Goal: Task Accomplishment & Management: Use online tool/utility

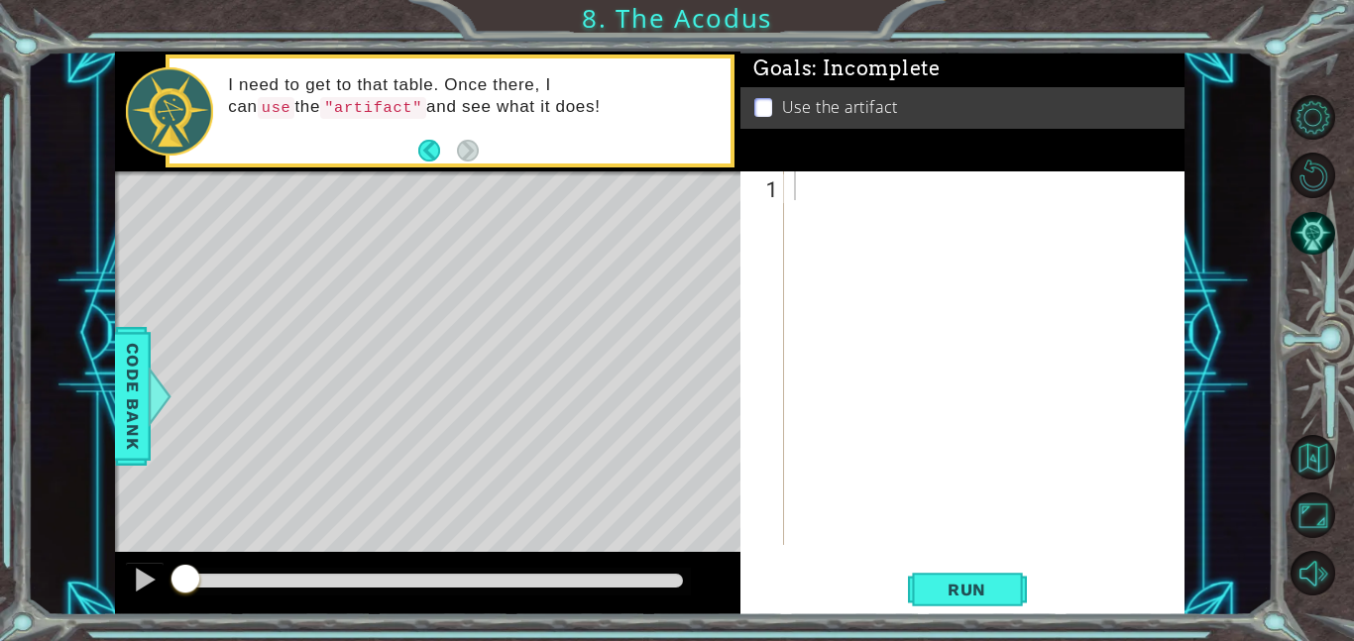
click at [892, 149] on div "Goals : Incomplete Use the artifact" at bounding box center [963, 112] width 444 height 120
click at [877, 225] on div at bounding box center [990, 387] width 401 height 431
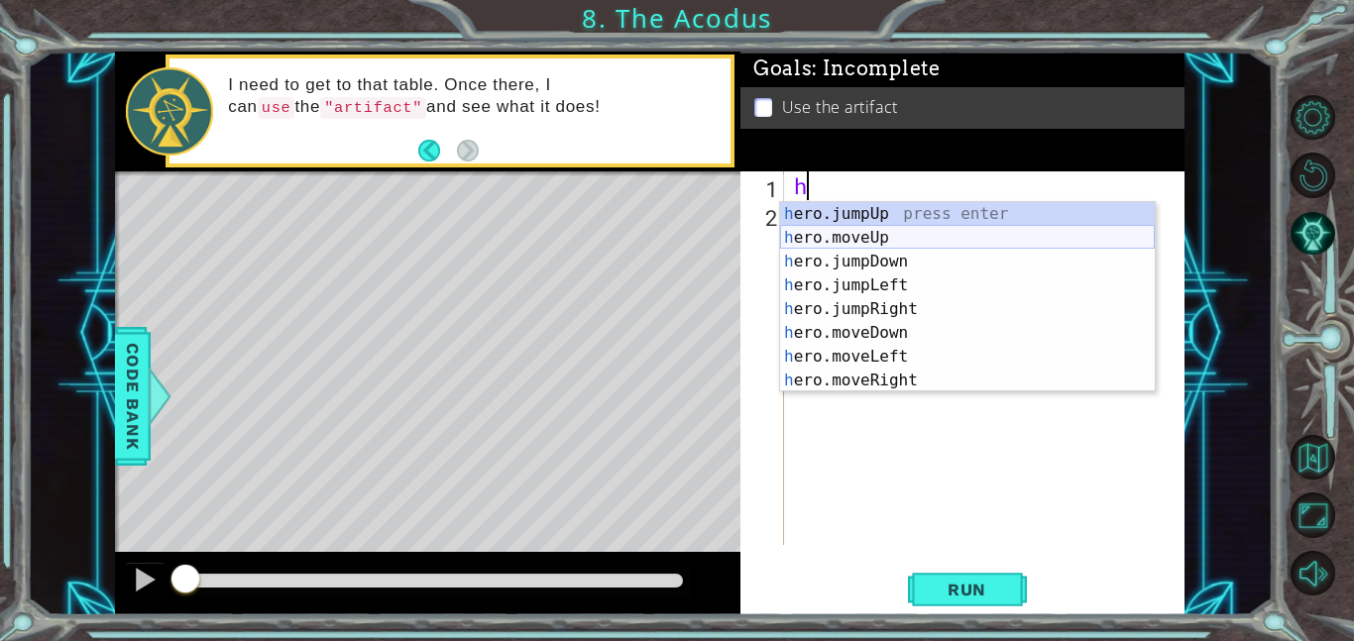
click at [898, 238] on div "h ero.jumpUp press enter h ero.moveUp press enter h ero.jumpDown press enter h …" at bounding box center [967, 321] width 375 height 238
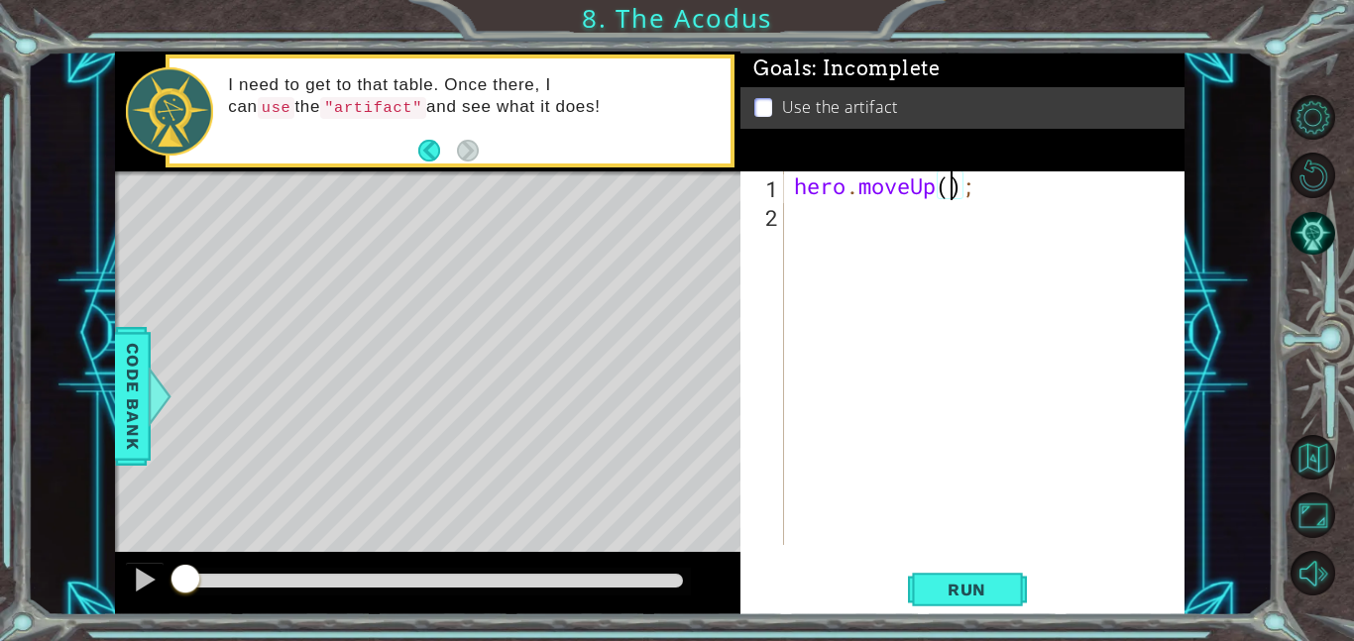
type textarea "hero.moveUp(2);"
click at [928, 243] on div "hero . moveUp ( 2 ) ;" at bounding box center [990, 387] width 401 height 431
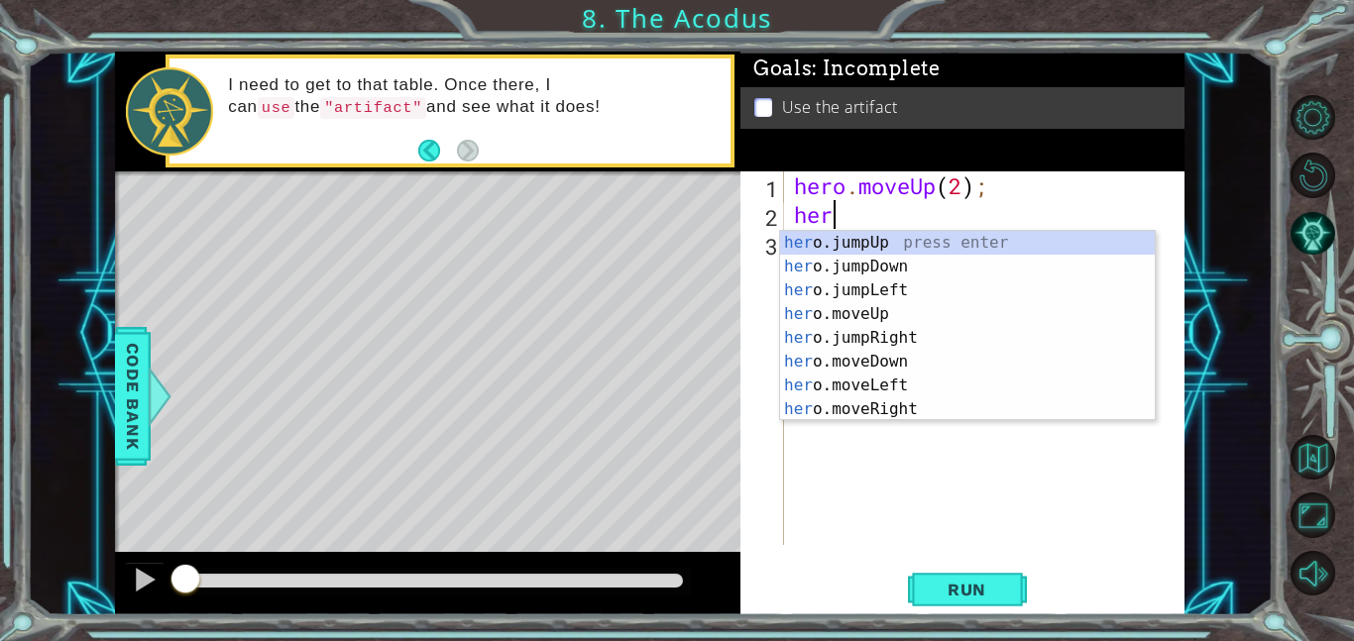
scroll to position [0, 1]
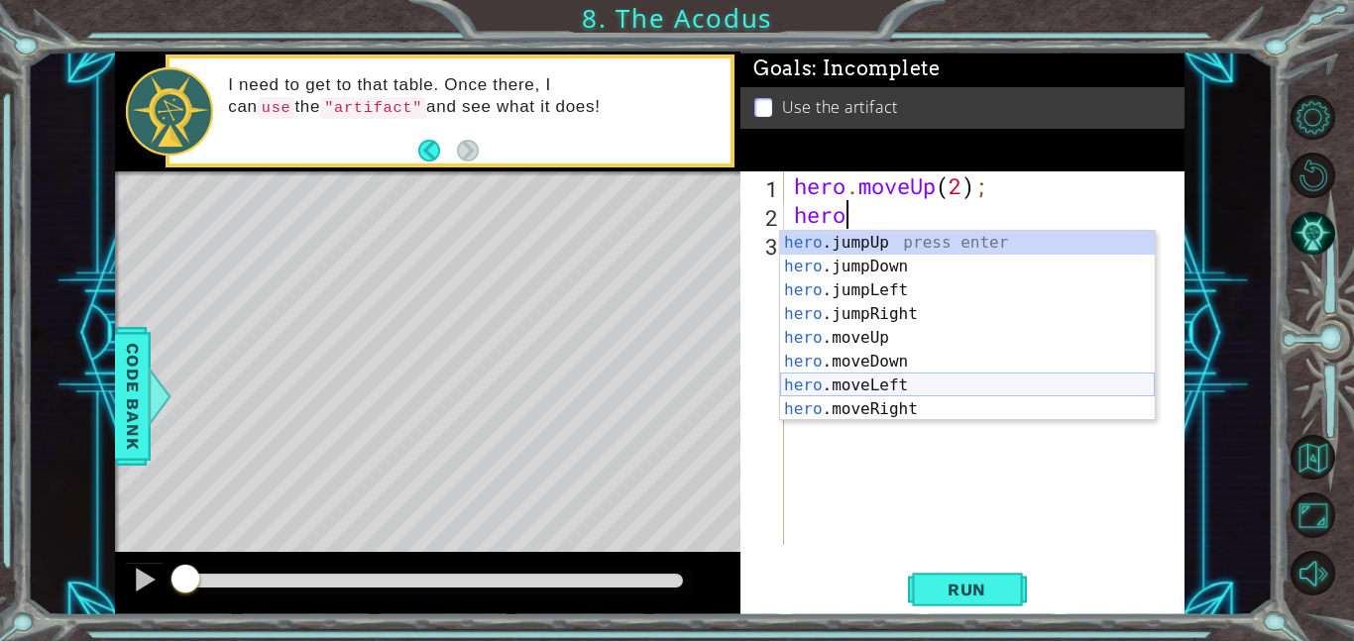
click at [909, 380] on div "hero .jumpUp press enter hero .jumpDown press enter hero .jumpLeft press enter …" at bounding box center [967, 350] width 375 height 238
type textarea "hero.moveLeft(1);"
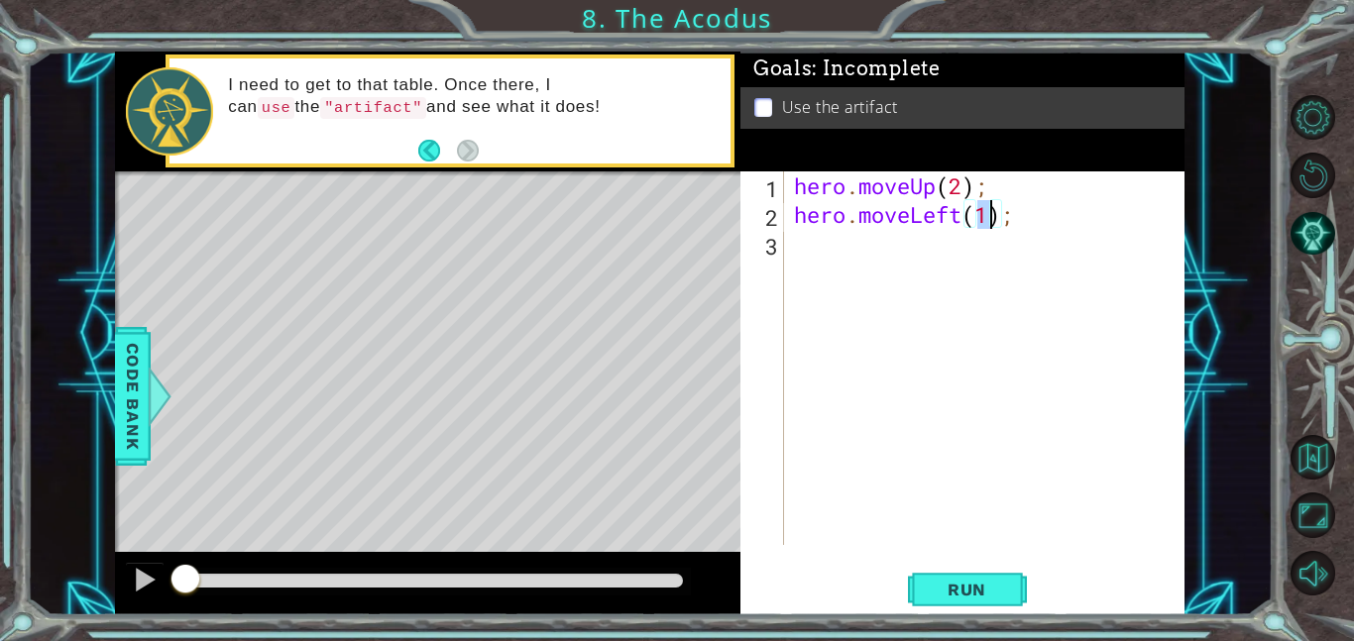
click at [882, 256] on div "hero . moveUp ( 2 ) ; hero . moveLeft ( 1 ) ;" at bounding box center [990, 387] width 401 height 431
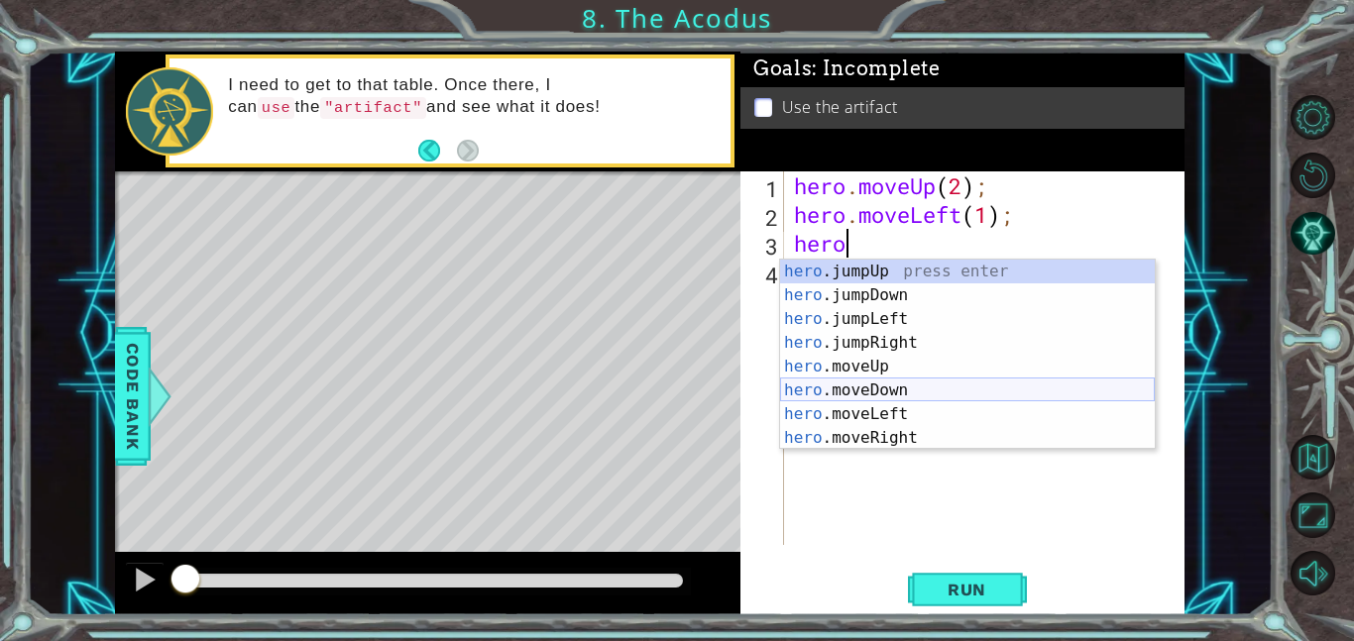
click at [894, 394] on div "hero .jumpUp press enter hero .jumpDown press enter hero .jumpLeft press enter …" at bounding box center [967, 379] width 375 height 238
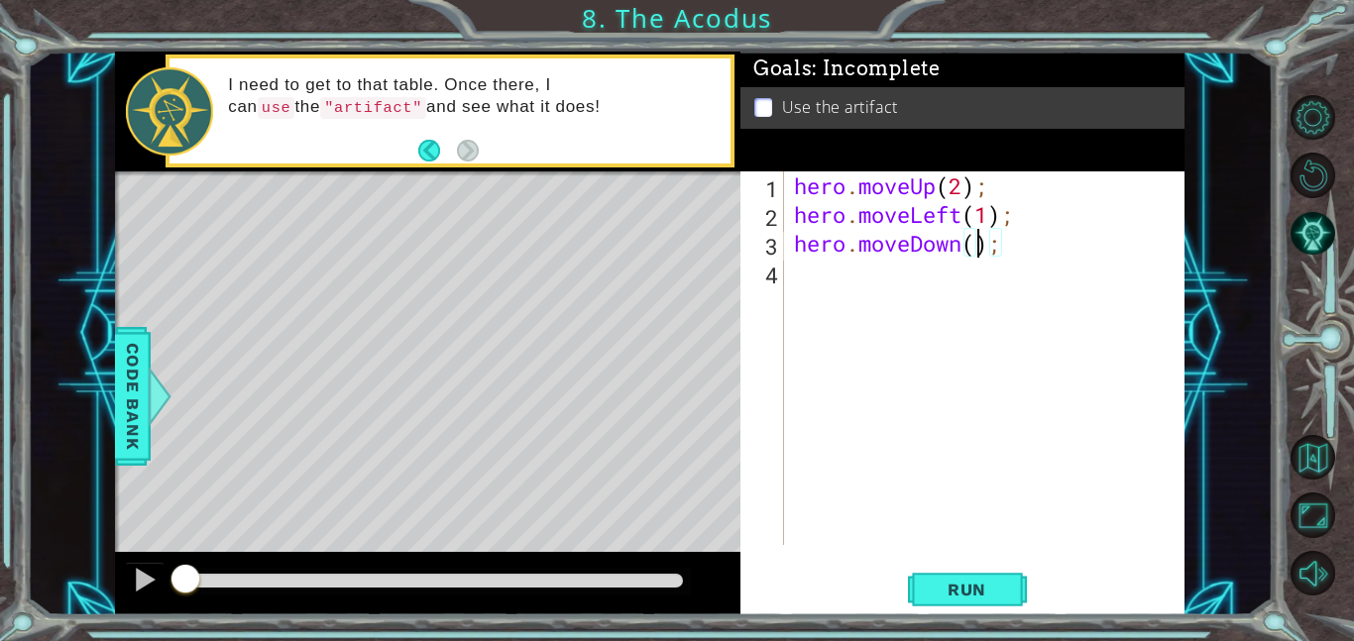
type textarea "hero.moveDown(2);"
click at [935, 275] on div "hero . moveUp ( 2 ) ; hero . moveLeft ( 1 ) ; hero . moveDown ( 2 ) ;" at bounding box center [990, 387] width 401 height 431
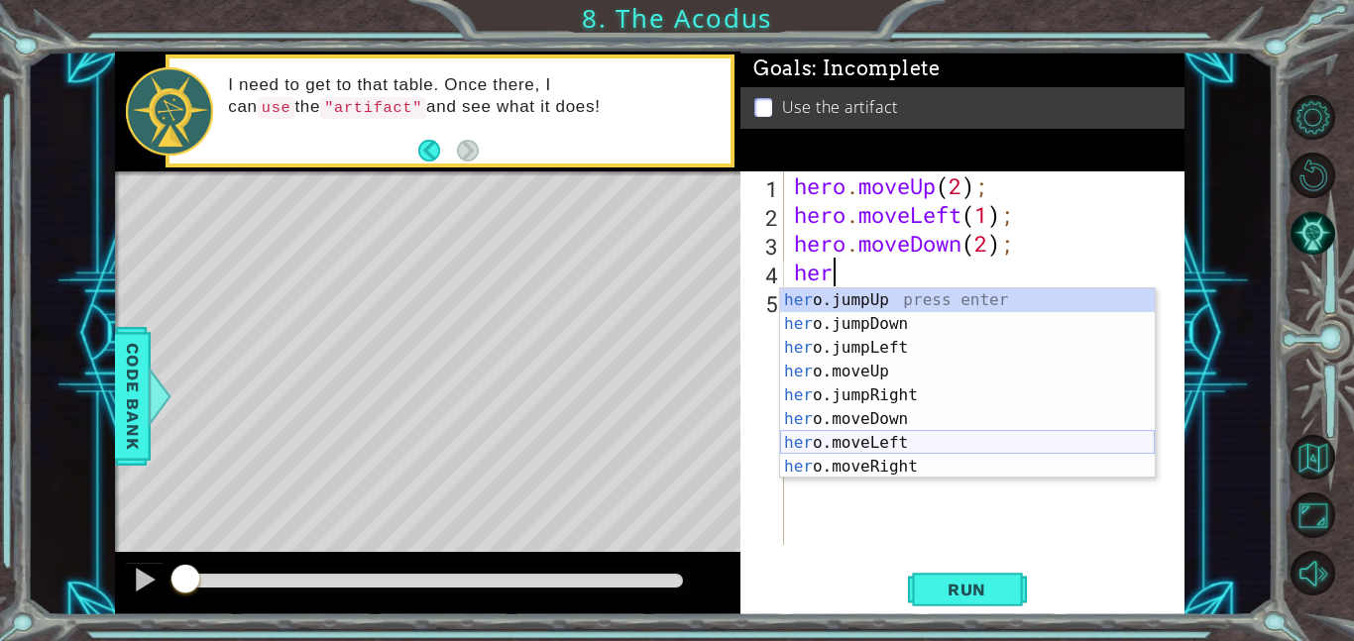
click at [887, 435] on div "her o.jumpUp press enter her o.jumpDown press enter her o.jumpLeft press enter …" at bounding box center [967, 408] width 375 height 238
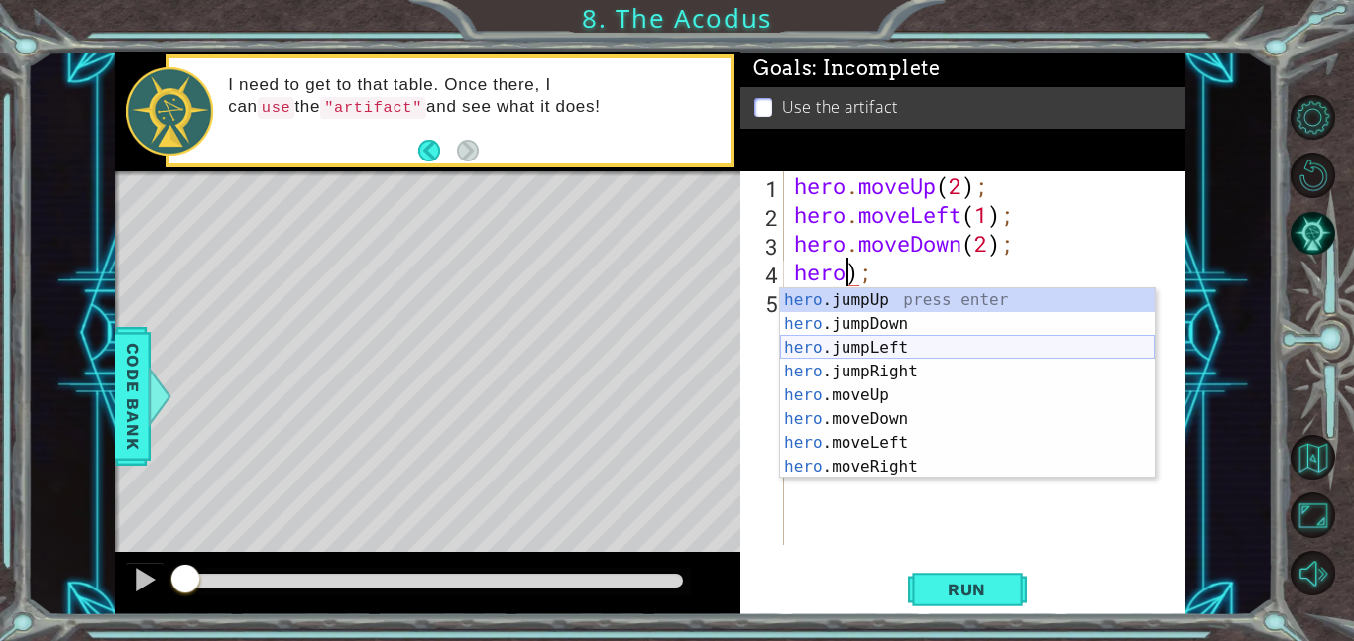
click at [945, 348] on div "hero .jumpUp press enter hero .jumpDown press enter hero .jumpLeft press enter …" at bounding box center [967, 408] width 375 height 238
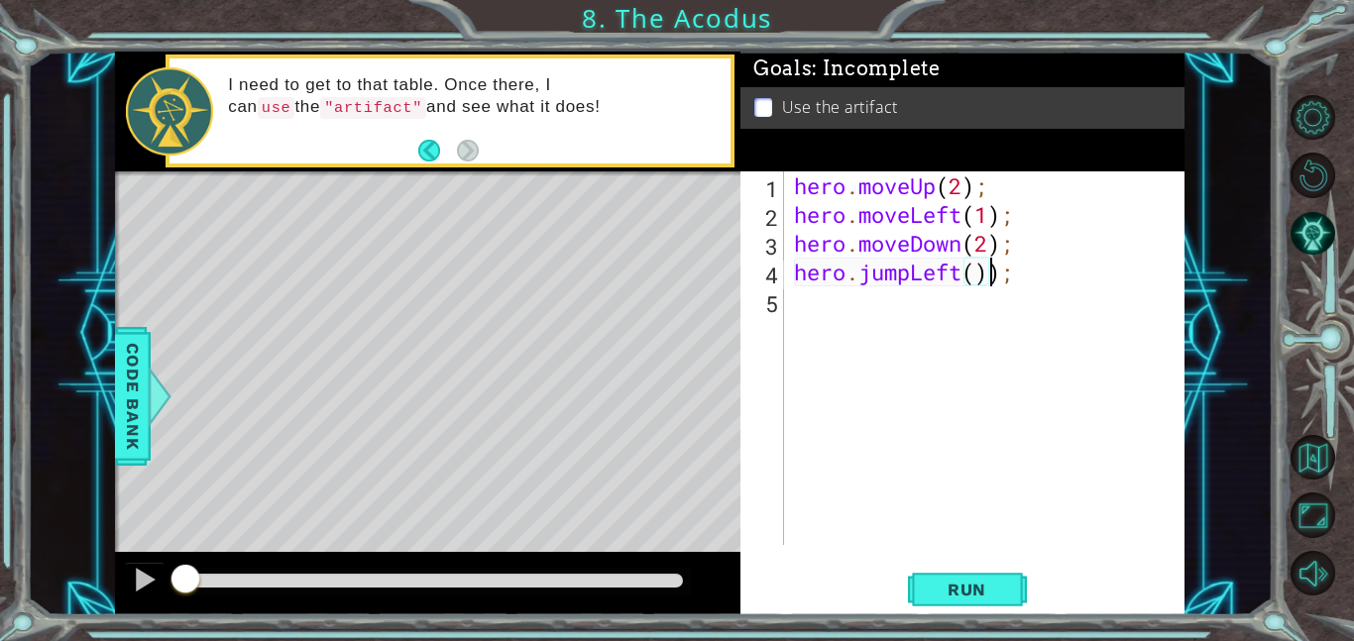
click at [983, 274] on div "hero . moveUp ( 2 ) ; hero . moveLeft ( 1 ) ; hero . moveDown ( 2 ) ; hero . ju…" at bounding box center [990, 387] width 401 height 431
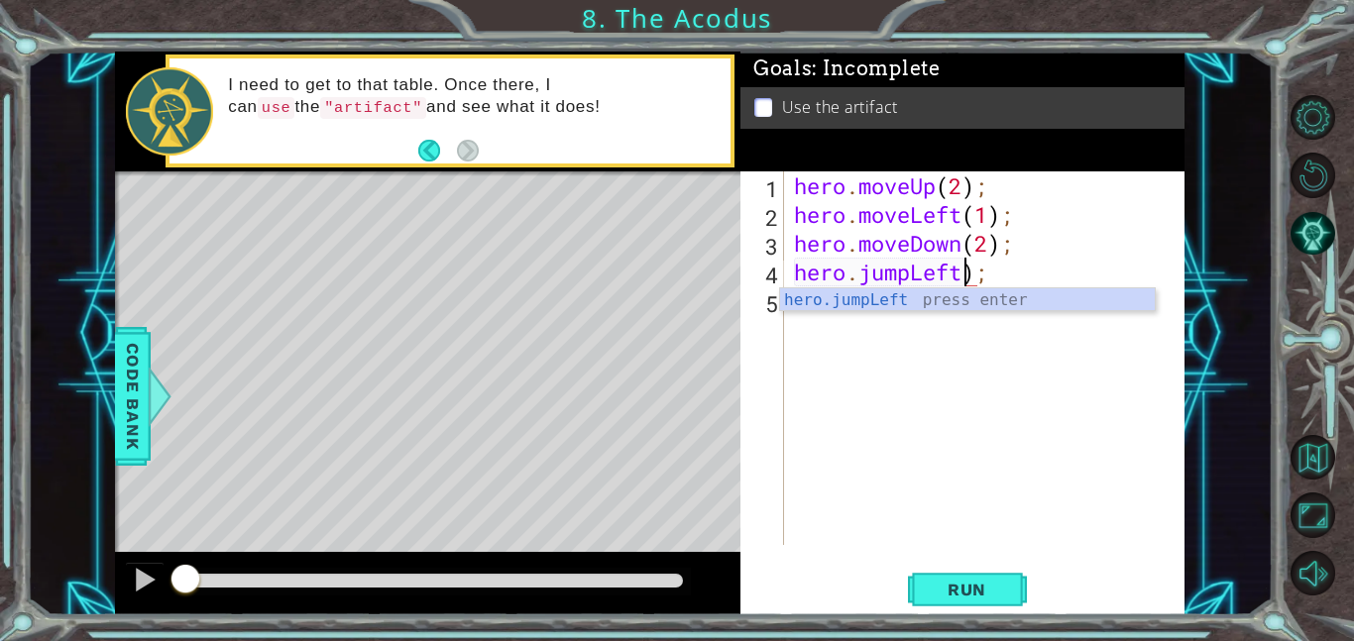
scroll to position [0, 8]
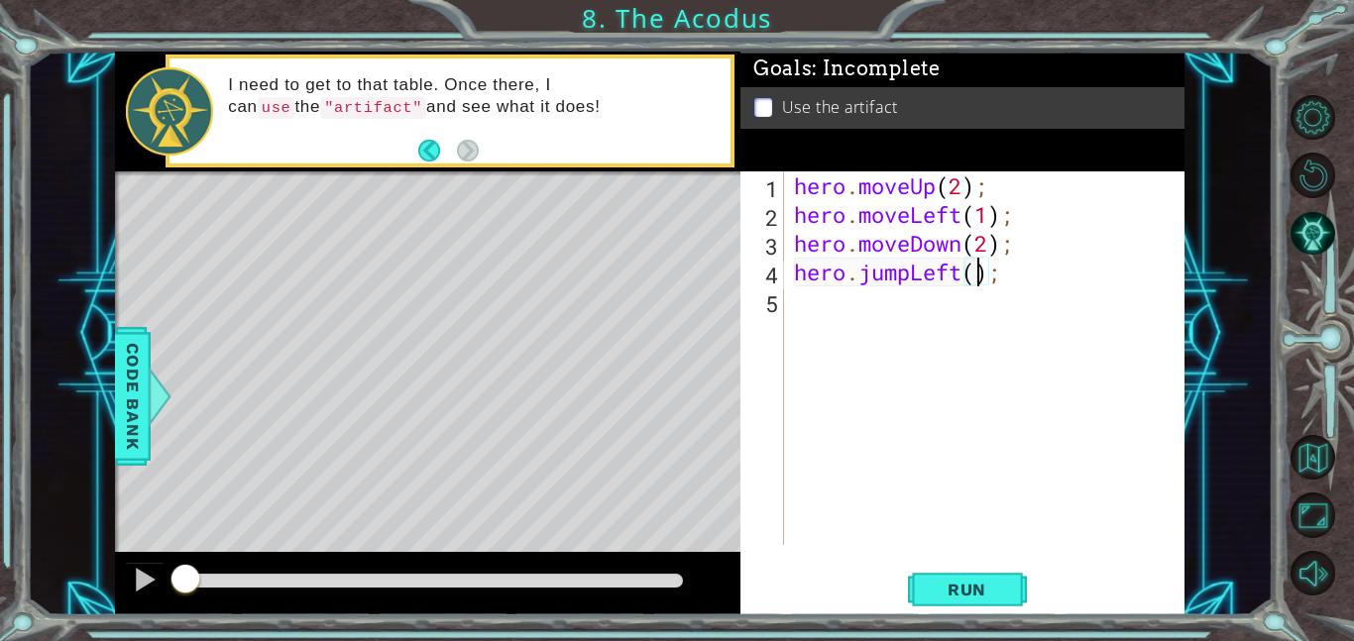
type textarea "hero.jumpLeft(2);"
click at [968, 318] on div "hero . moveUp ( 2 ) ; hero . moveLeft ( 1 ) ; hero . moveDown ( 2 ) ; hero . ju…" at bounding box center [990, 387] width 401 height 431
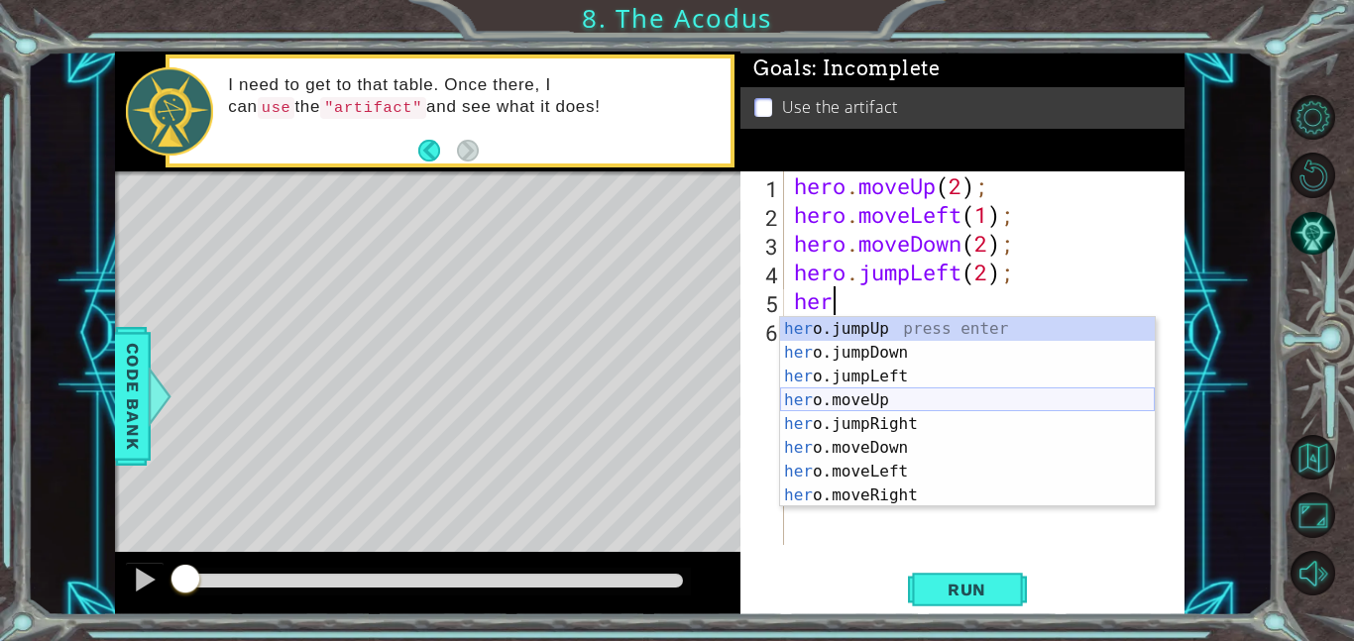
click at [900, 394] on div "her o.jumpUp press enter her o.jumpDown press enter her o.jumpLeft press enter …" at bounding box center [967, 436] width 375 height 238
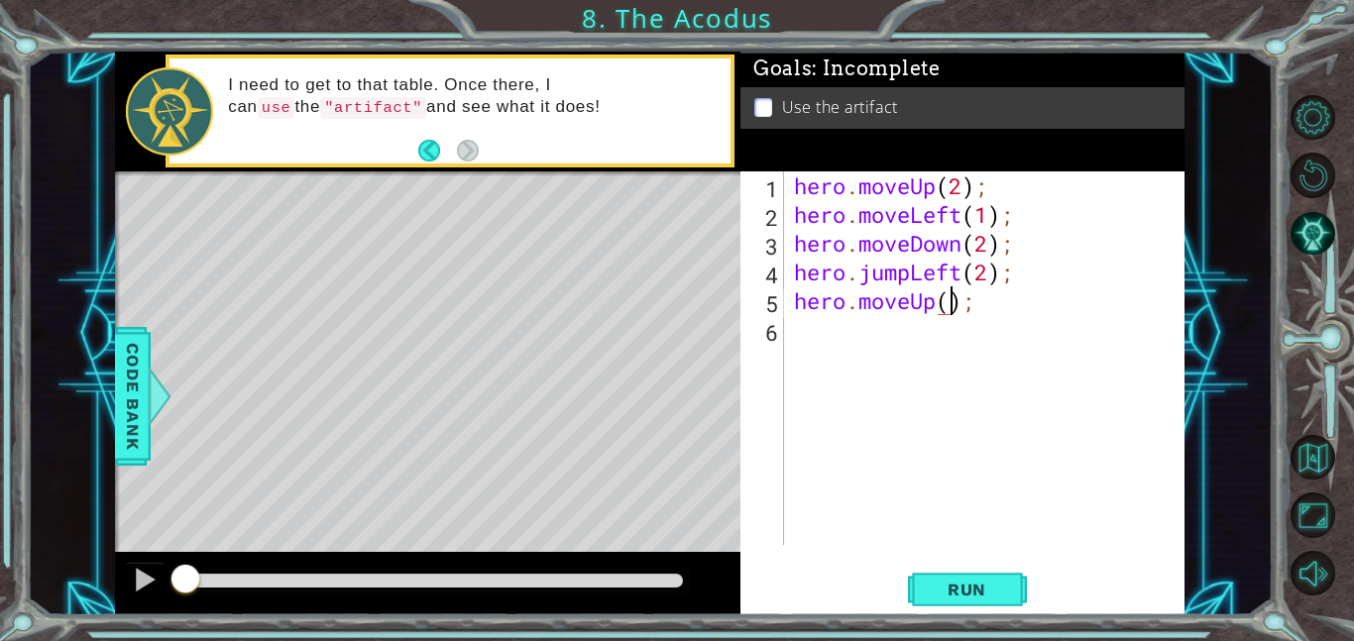
scroll to position [0, 7]
type textarea "hero.moveUp(2);"
click at [947, 359] on div "hero . moveUp ( 2 ) ; hero . moveLeft ( 1 ) ; hero . moveDown ( 2 ) ; hero . ju…" at bounding box center [990, 387] width 401 height 431
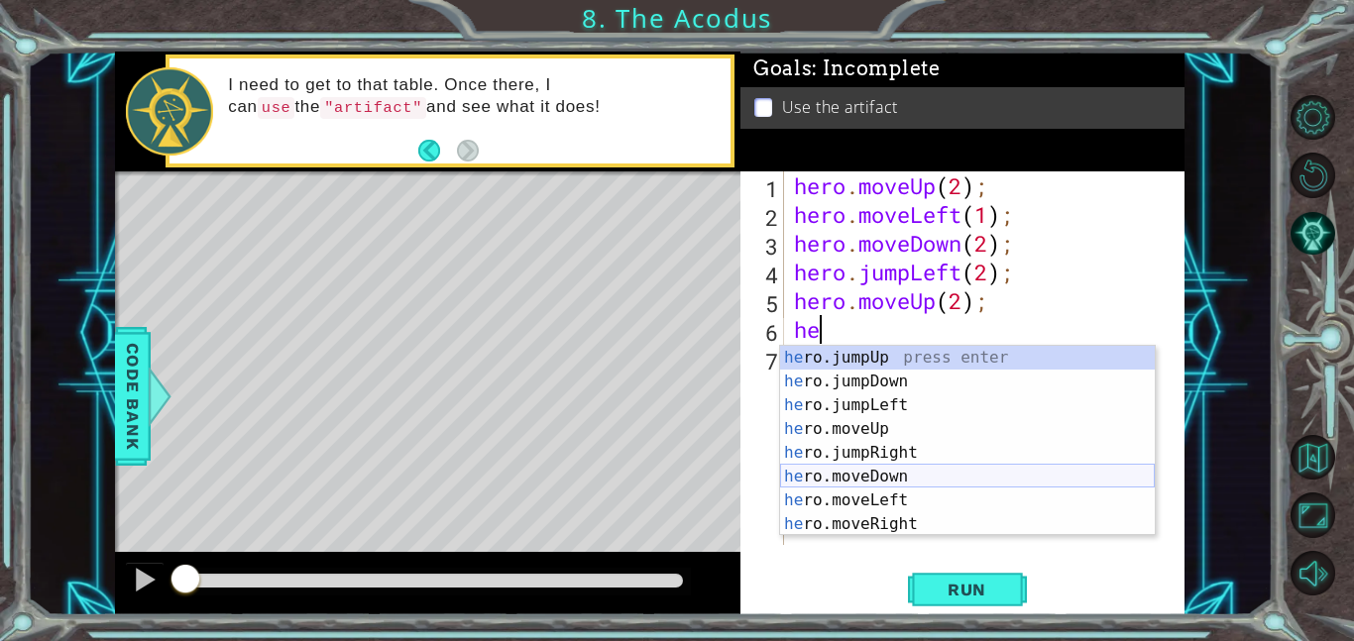
click at [896, 483] on div "he ro.jumpUp press enter he ro.jumpDown press enter he ro.jumpLeft press enter …" at bounding box center [967, 465] width 375 height 238
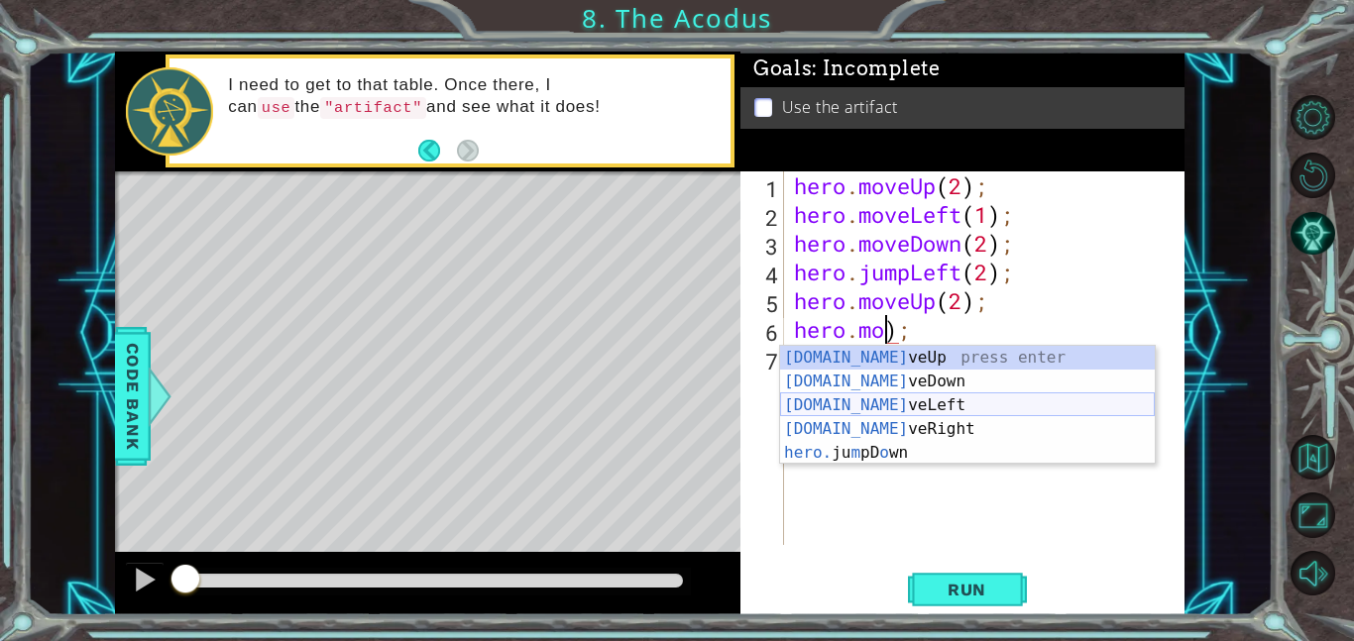
click at [946, 411] on div "[DOMAIN_NAME] veUp press enter [DOMAIN_NAME] veDown press enter [DOMAIN_NAME] v…" at bounding box center [967, 429] width 375 height 167
type textarea "hero.moveLeft(1));"
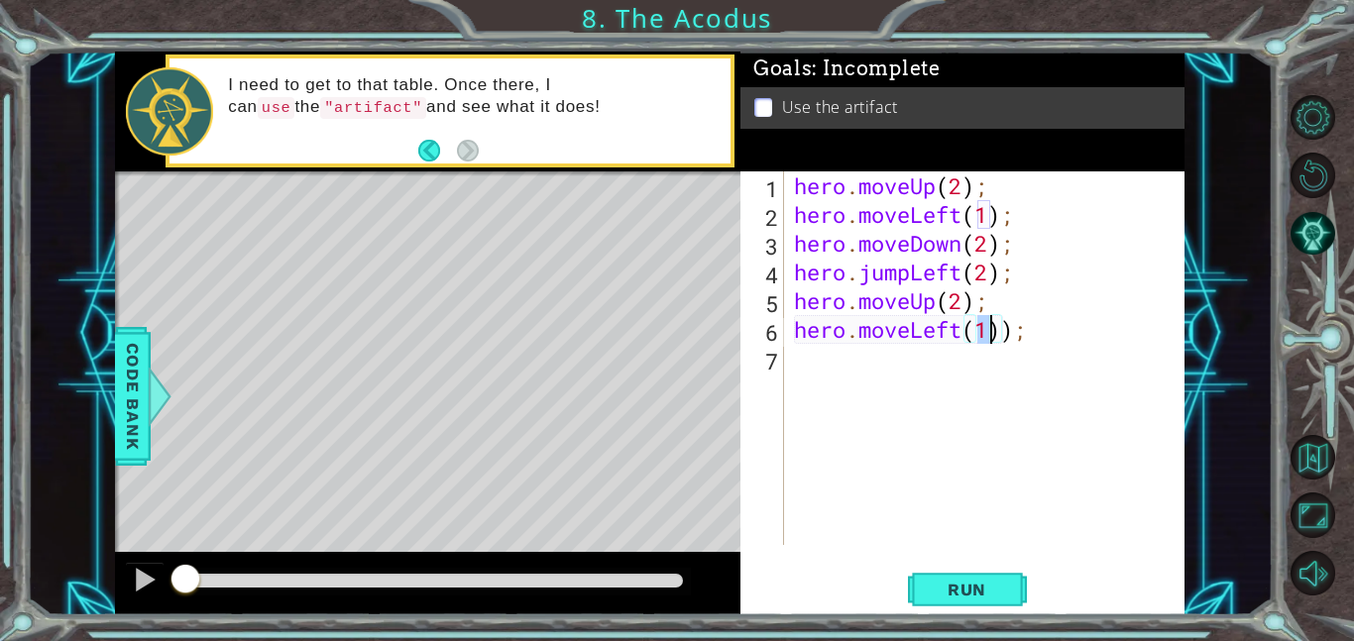
click at [1009, 346] on div "hero . moveUp ( 2 ) ; hero . moveLeft ( 1 ) ; hero . moveDown ( 2 ) ; hero . ju…" at bounding box center [990, 387] width 401 height 431
click at [1009, 337] on div "hero . moveUp ( 2 ) ; hero . moveLeft ( 1 ) ; hero . moveDown ( 2 ) ; hero . ju…" at bounding box center [990, 387] width 401 height 431
click at [950, 339] on div "hero . moveUp ( 2 ) ; hero . moveLeft ( 1 ) ; hero . moveDown ( 2 ) ; hero . ju…" at bounding box center [990, 387] width 401 height 431
click at [950, 339] on div "hero . moveUp ( 2 ) ; hero . moveLeft ( 1 ) ; hero . moveDown ( 2 ) ; hero . ju…" at bounding box center [985, 359] width 391 height 374
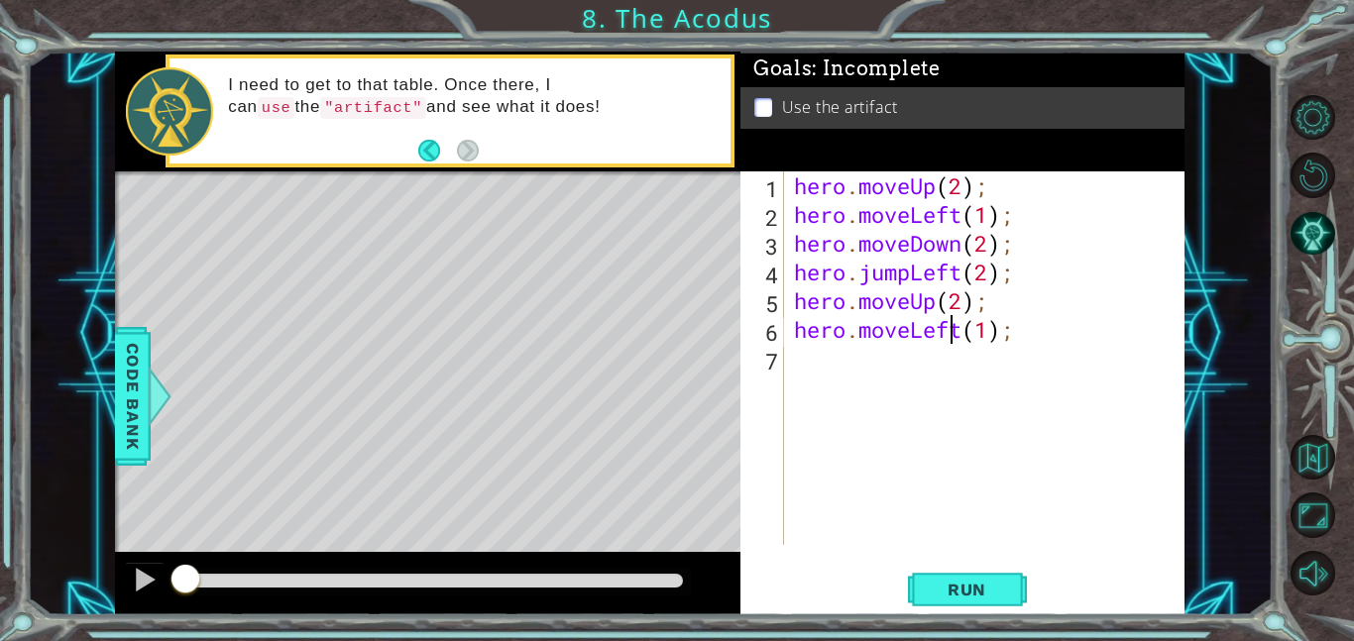
click at [962, 335] on div "hero . moveUp ( 2 ) ; hero . moveLeft ( 1 ) ; hero . moveDown ( 2 ) ; hero . ju…" at bounding box center [990, 387] width 401 height 431
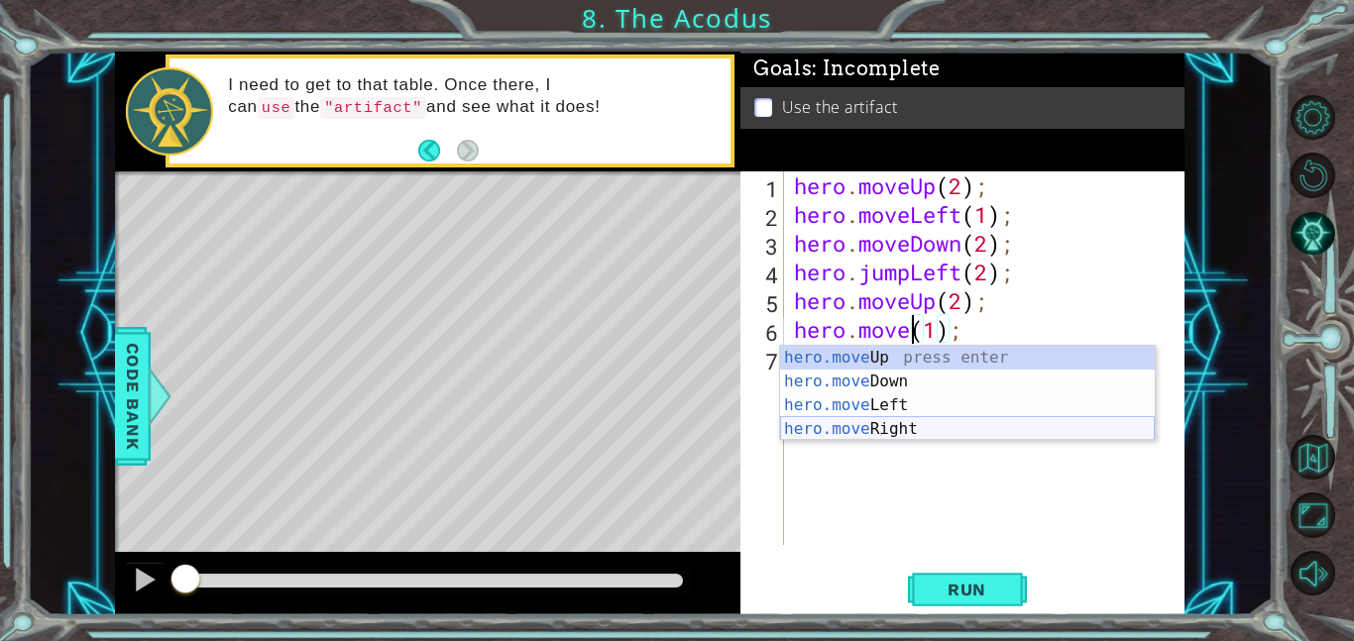
click at [887, 430] on div "hero.move Up press enter hero.move Down press enter hero.move Left press enter …" at bounding box center [967, 417] width 375 height 143
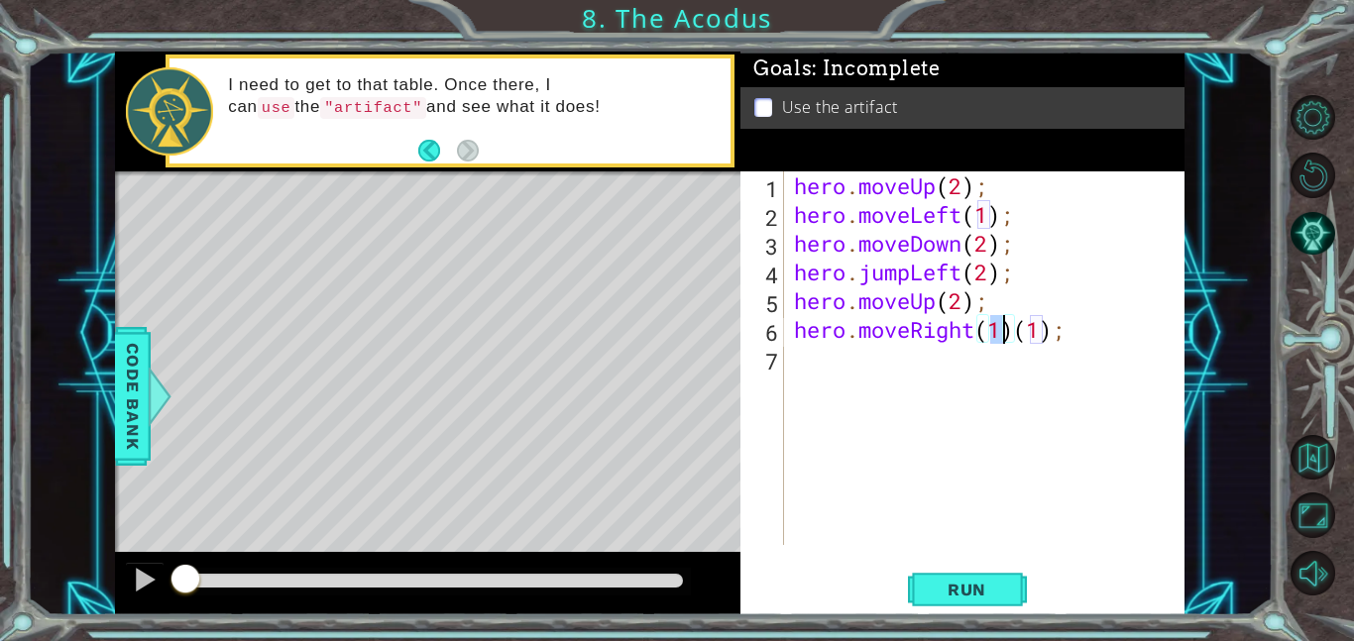
click at [1056, 336] on div "hero . moveUp ( 2 ) ; hero . moveLeft ( 1 ) ; hero . moveDown ( 2 ) ; hero . ju…" at bounding box center [990, 387] width 401 height 431
type textarea "hero.moveRight(1);"
click at [950, 600] on button "Run" at bounding box center [967, 589] width 119 height 45
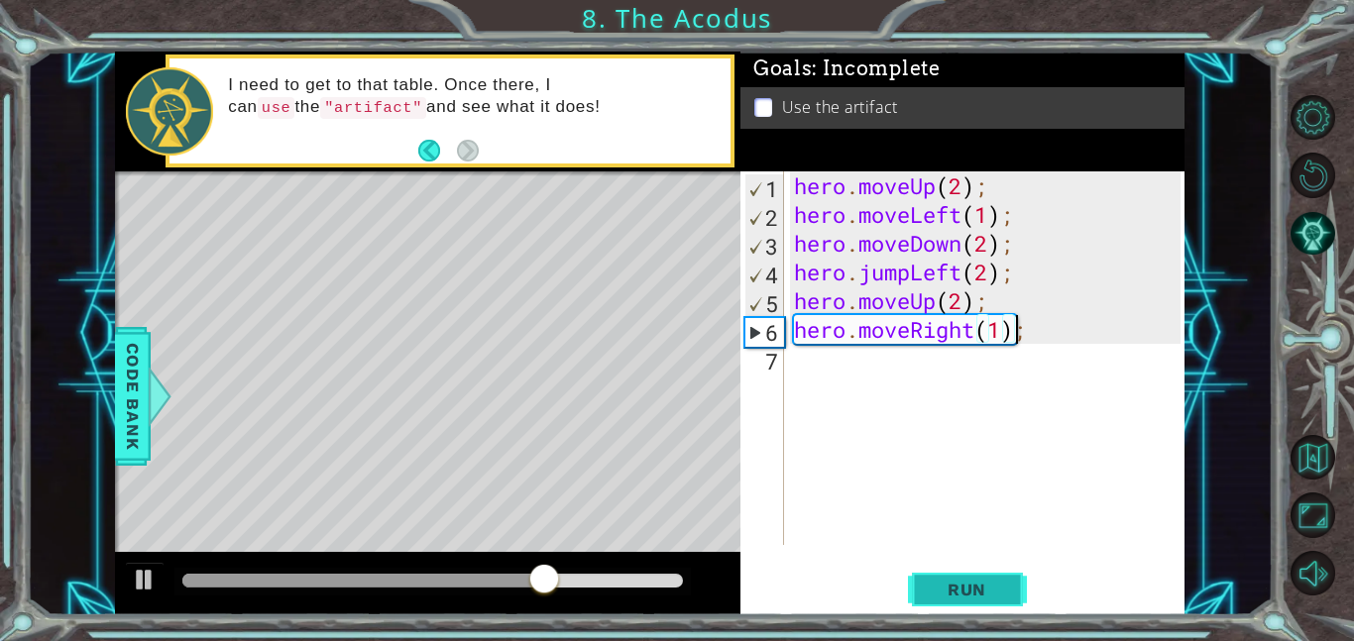
click at [950, 600] on button "Run" at bounding box center [967, 589] width 119 height 45
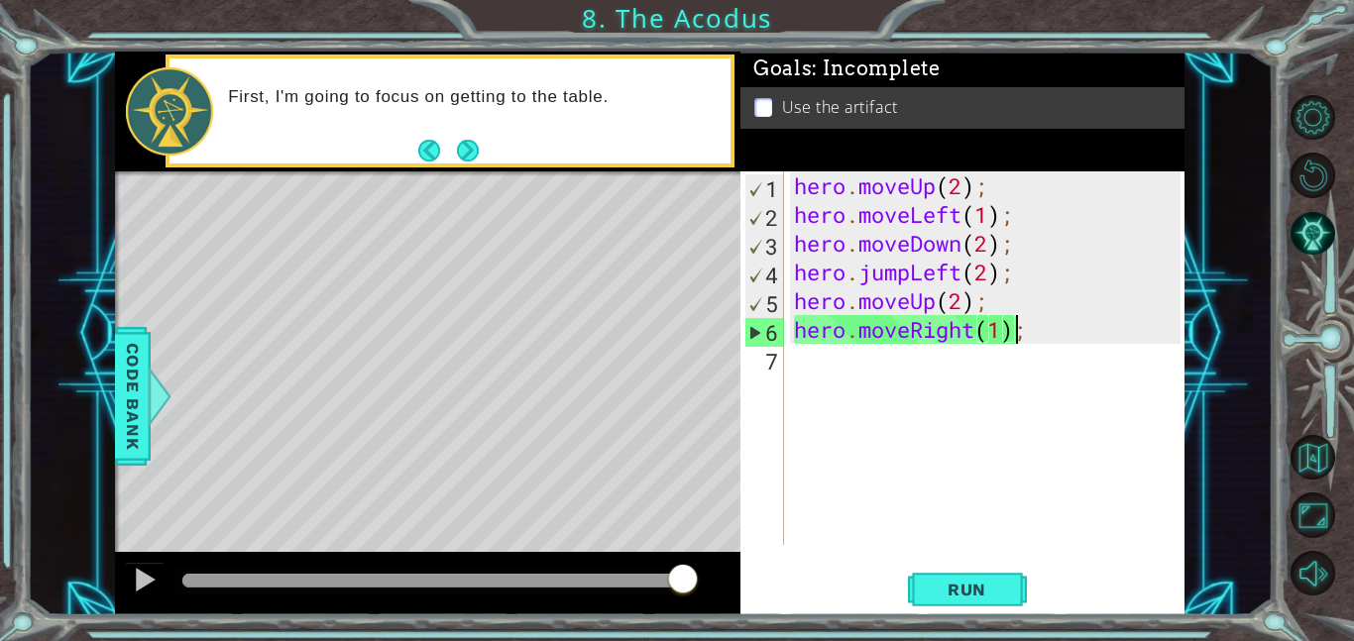
click at [962, 389] on div "hero . moveUp ( 2 ) ; hero . moveLeft ( 1 ) ; hero . moveDown ( 2 ) ; hero . ju…" at bounding box center [990, 387] width 401 height 431
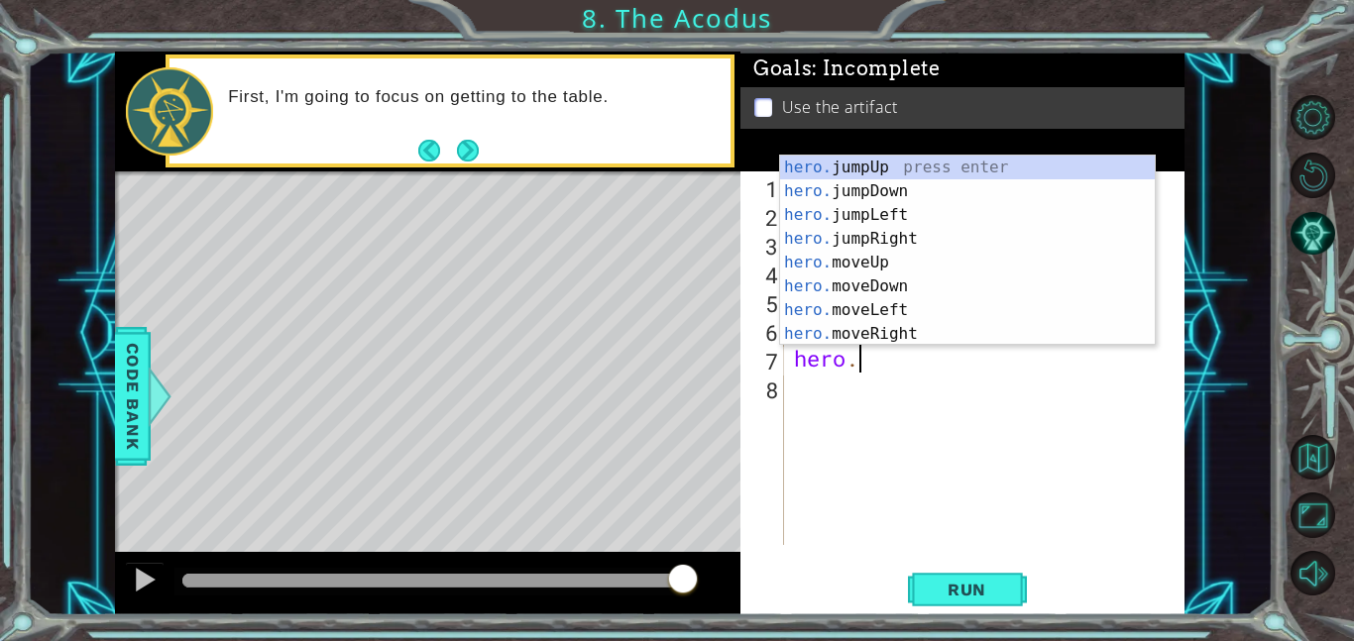
scroll to position [0, 2]
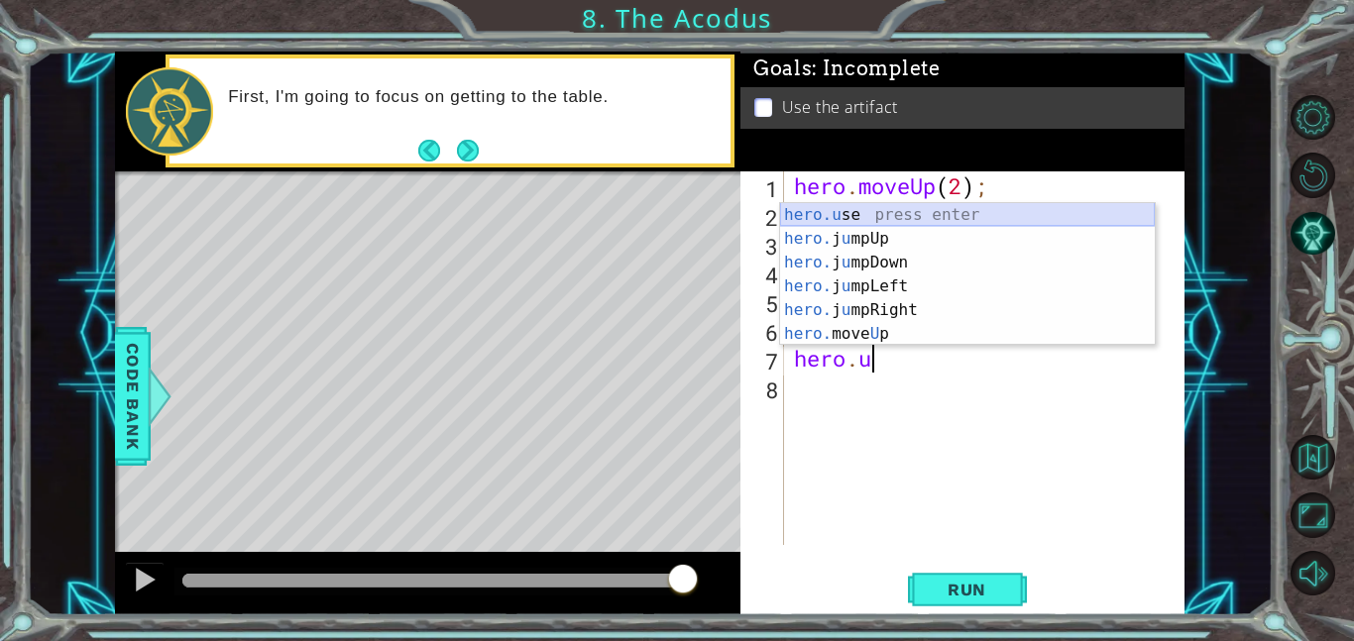
click at [840, 206] on div "hero.u se press enter hero. j u mpUp press enter hero. j u mpDown press enter h…" at bounding box center [967, 298] width 375 height 190
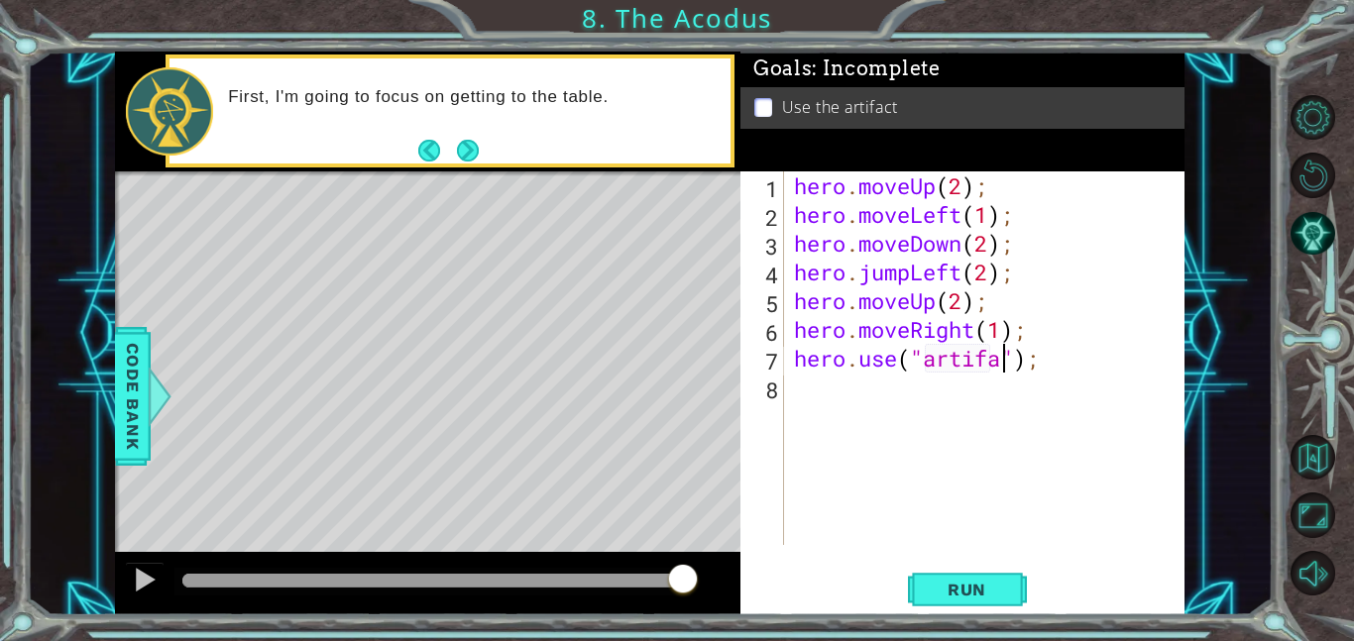
scroll to position [0, 10]
type textarea "hero.use("artifact");"
click at [1008, 577] on button "Run" at bounding box center [967, 589] width 119 height 45
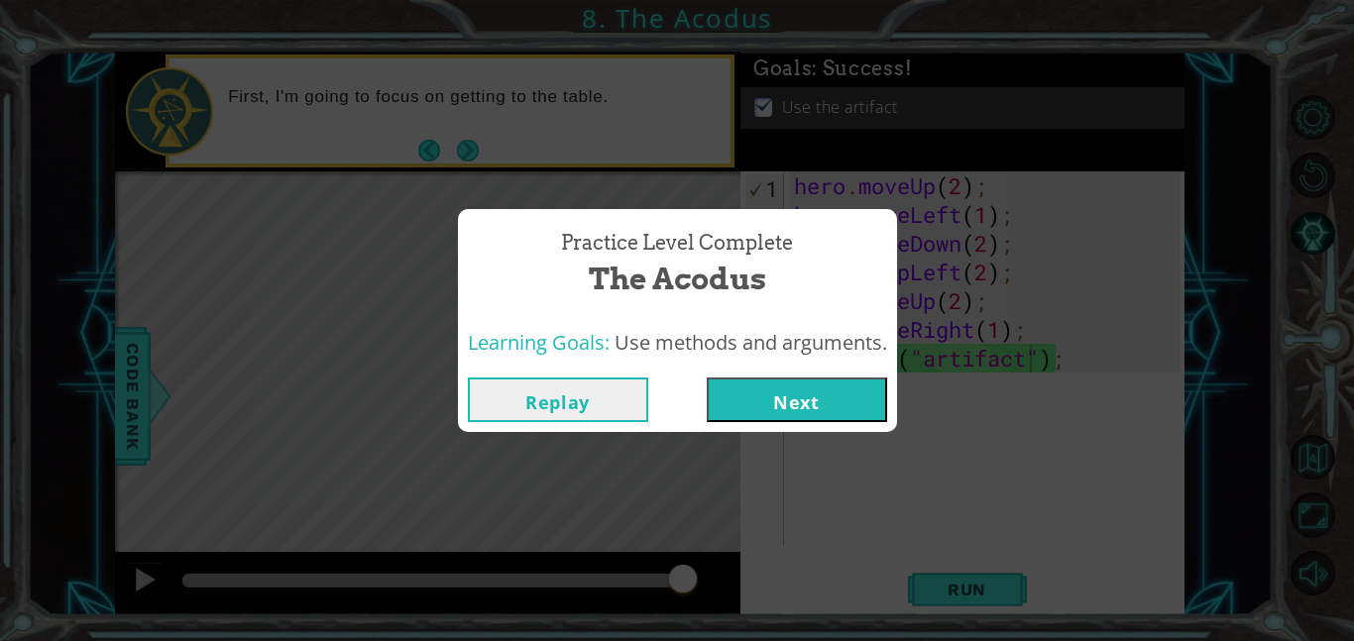
click at [775, 397] on button "Next" at bounding box center [797, 400] width 180 height 45
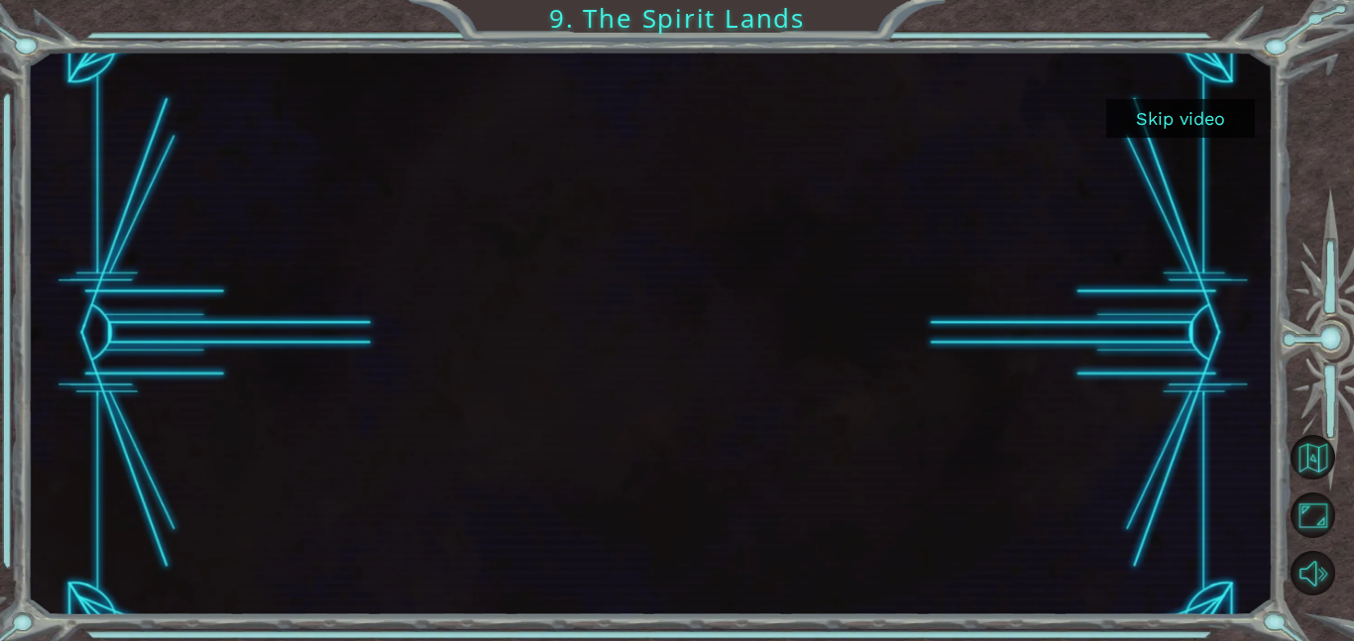
click at [1174, 105] on button "Skip video" at bounding box center [1180, 118] width 149 height 39
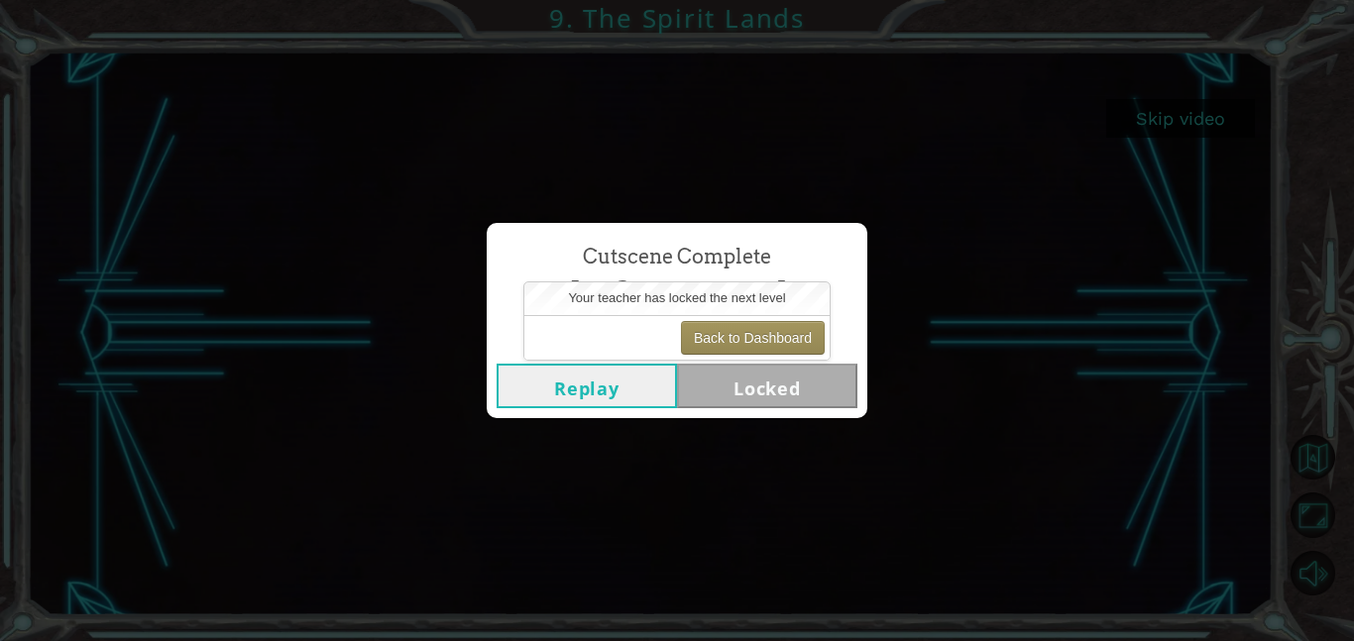
click at [651, 391] on button "Replay" at bounding box center [587, 386] width 180 height 45
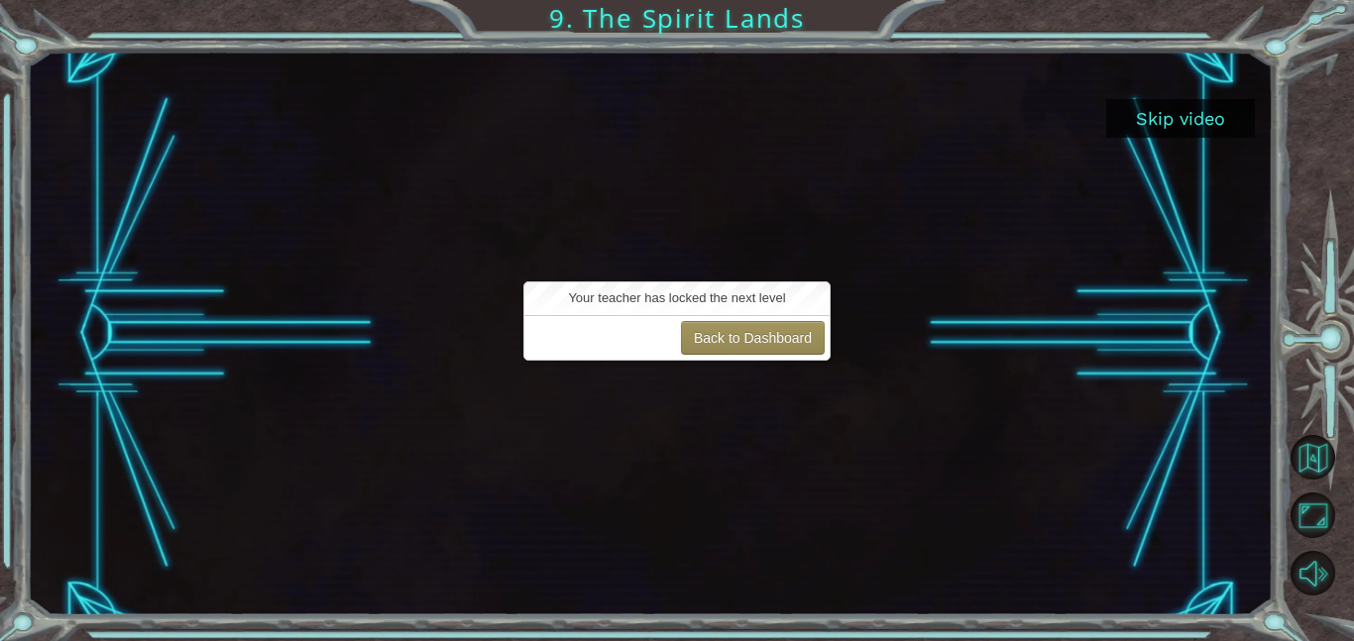
click at [949, 238] on div at bounding box center [650, 334] width 1003 height 564
